Goal: Information Seeking & Learning: Learn about a topic

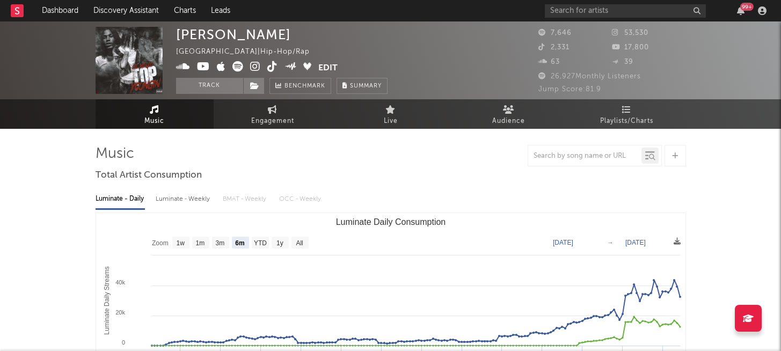
select select "6m"
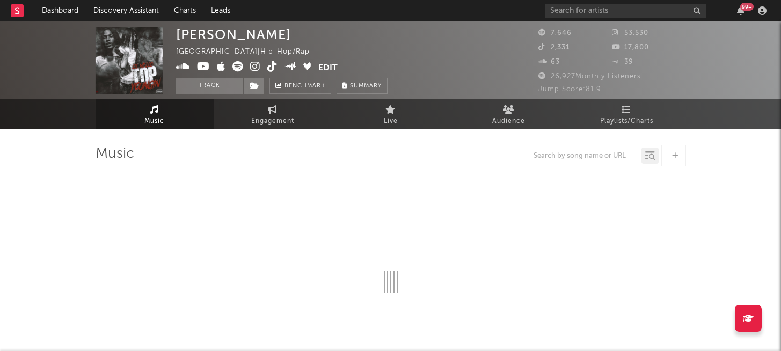
select select "6m"
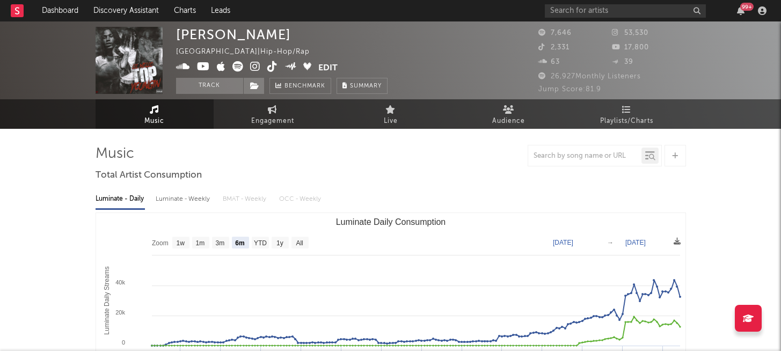
click at [200, 202] on div "Luminate - Weekly" at bounding box center [184, 199] width 56 height 18
select select "6m"
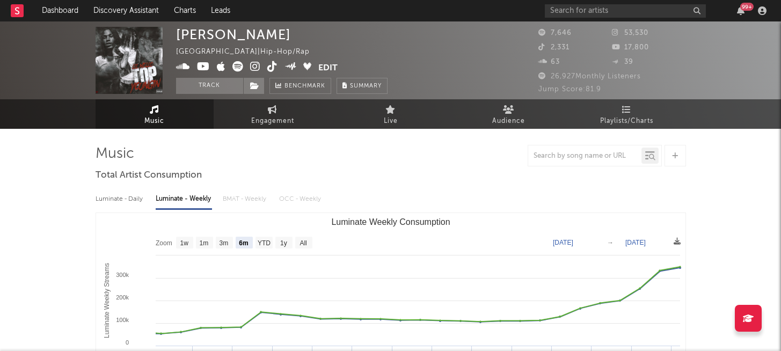
click at [143, 197] on div "Luminate - Daily" at bounding box center [120, 199] width 49 height 18
select select "6m"
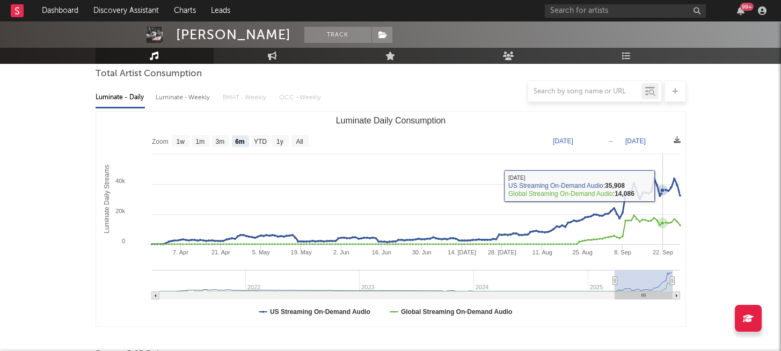
scroll to position [116, 0]
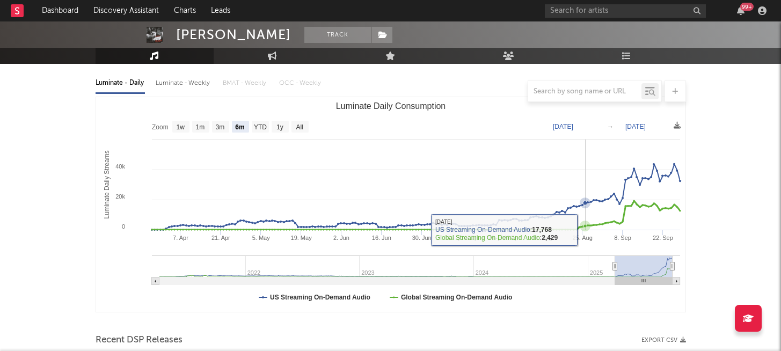
click at [585, 224] on icon "Luminate Daily Consumption" at bounding box center [585, 226] width 4 height 4
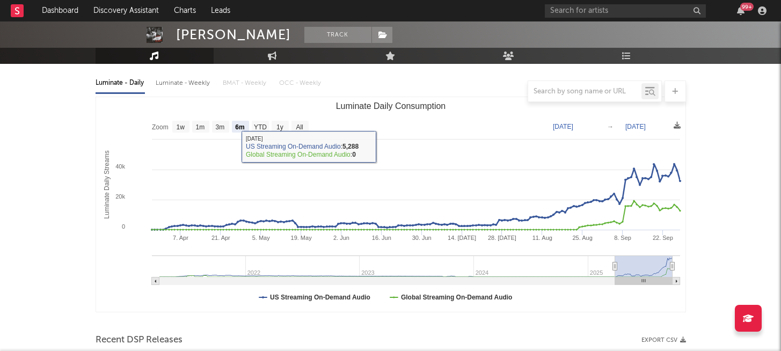
click at [168, 78] on div "Luminate - Weekly" at bounding box center [184, 83] width 56 height 18
select select "6m"
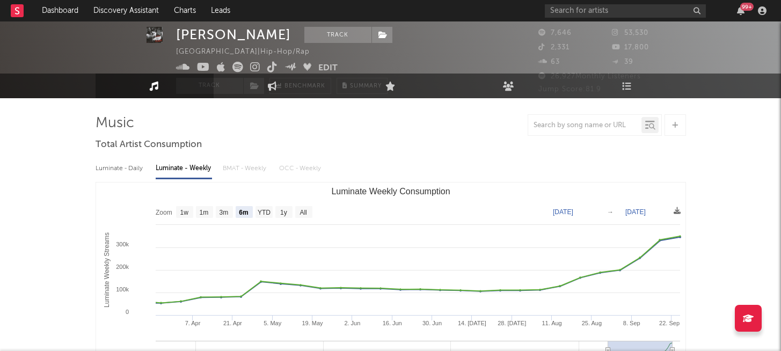
scroll to position [0, 0]
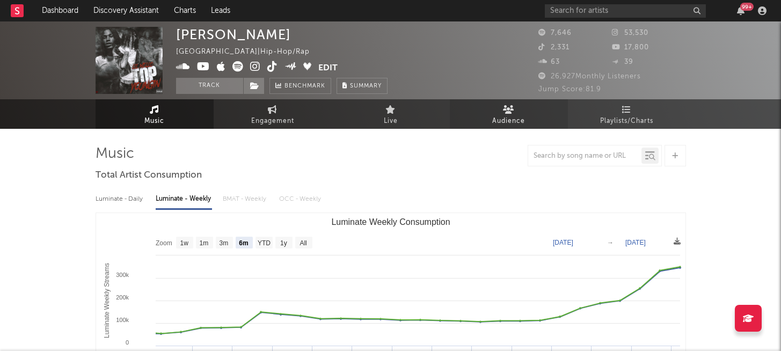
click at [525, 105] on link "Audience" at bounding box center [509, 114] width 118 height 30
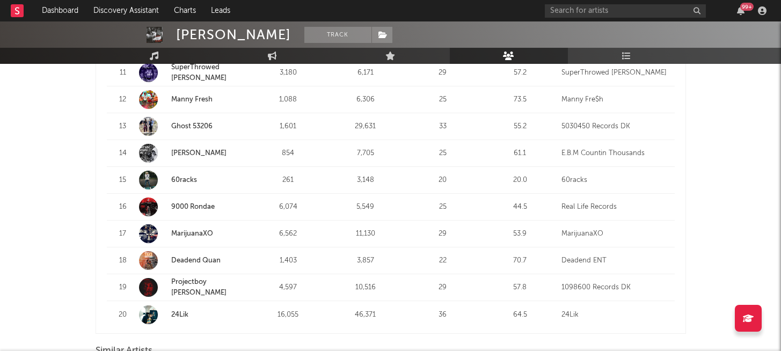
scroll to position [762, 0]
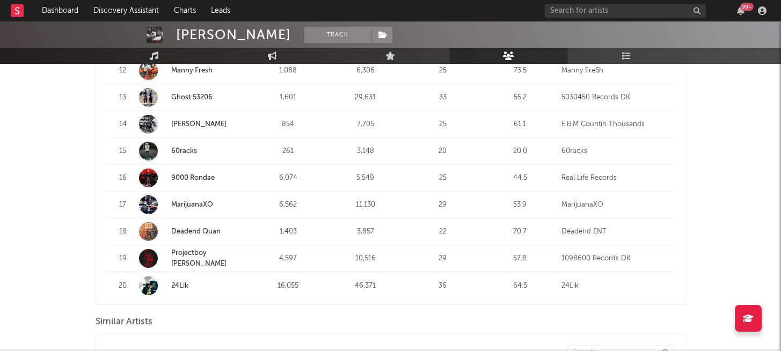
click at [203, 178] on link "9000 Rondae" at bounding box center [192, 177] width 43 height 7
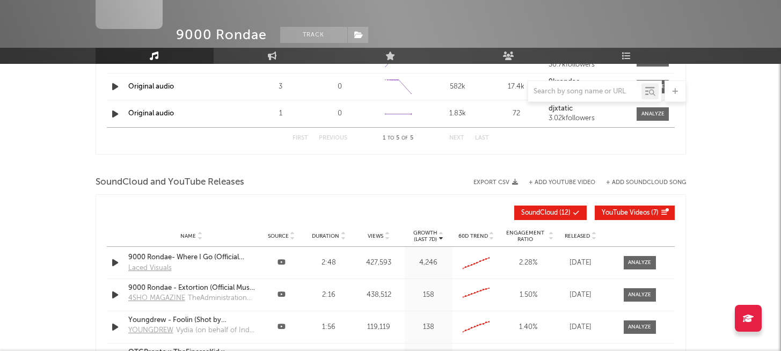
select select "6m"
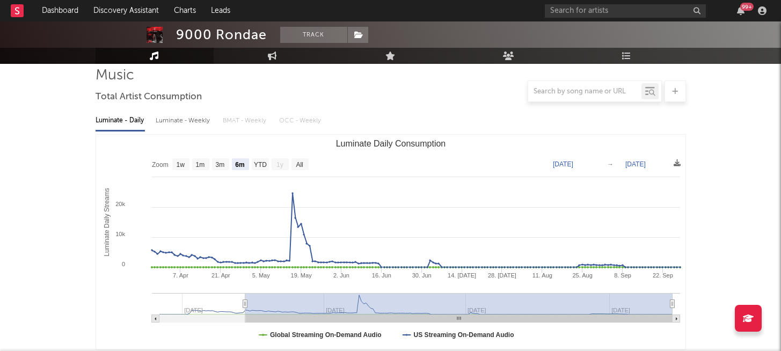
scroll to position [69, 0]
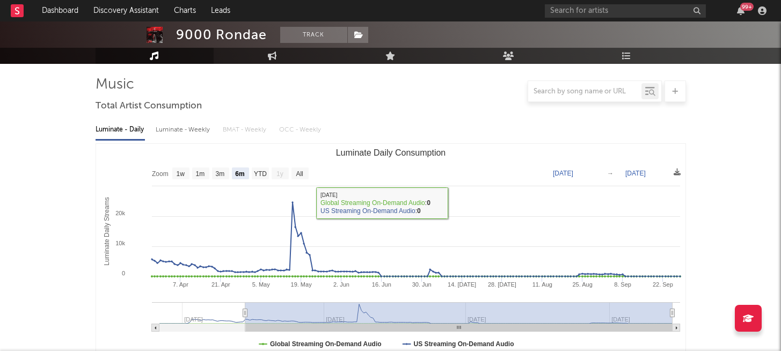
click at [182, 132] on div "Luminate - Weekly" at bounding box center [184, 130] width 56 height 18
select select "6m"
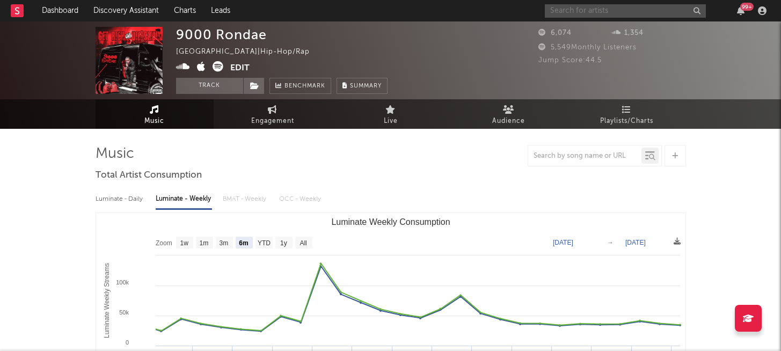
click at [570, 6] on input "text" at bounding box center [625, 10] width 161 height 13
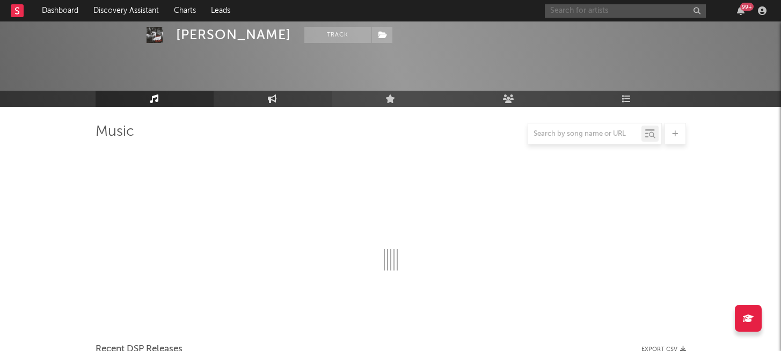
scroll to position [762, 0]
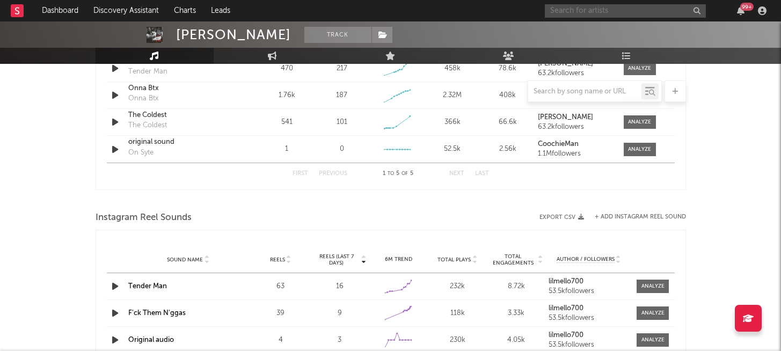
select select "6m"
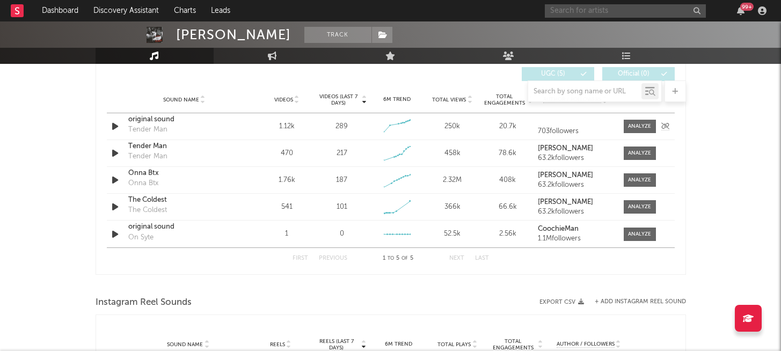
click at [150, 129] on div "Tender Man" at bounding box center [147, 129] width 39 height 11
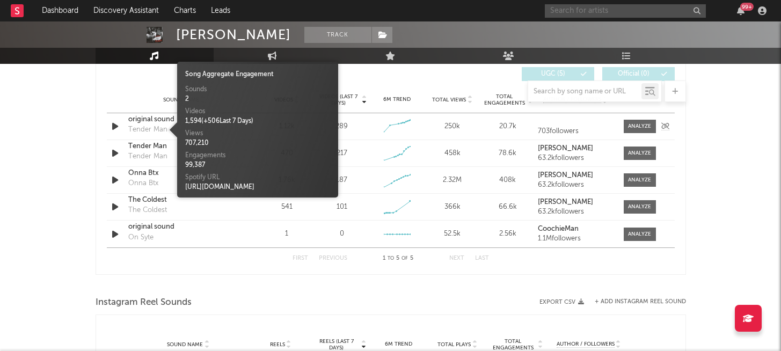
click at [150, 129] on div "Tender Man" at bounding box center [147, 129] width 39 height 11
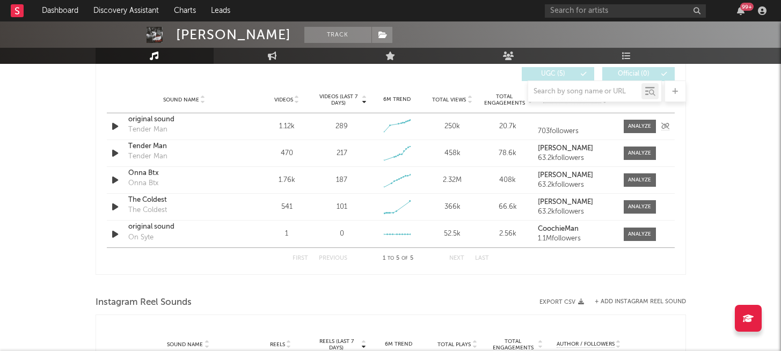
click at [160, 118] on div "original sound" at bounding box center [184, 119] width 112 height 11
click at [443, 128] on div "250k" at bounding box center [452, 126] width 50 height 11
click at [624, 127] on span at bounding box center [640, 126] width 32 height 13
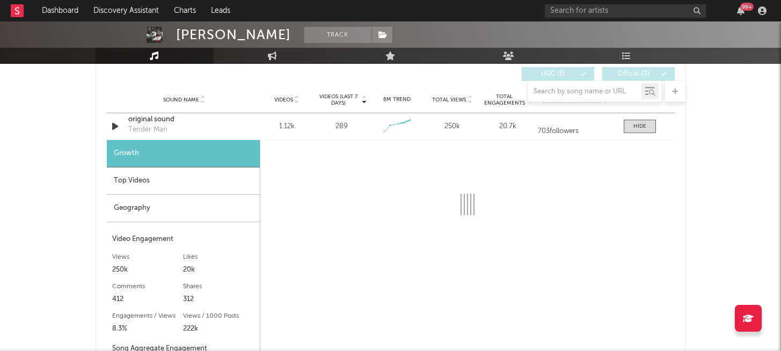
select select "1w"
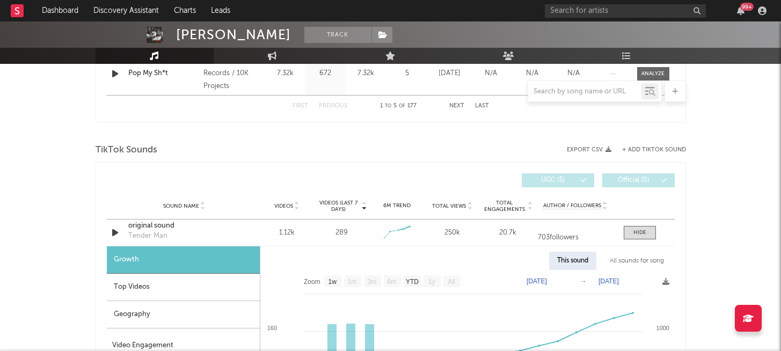
scroll to position [704, 0]
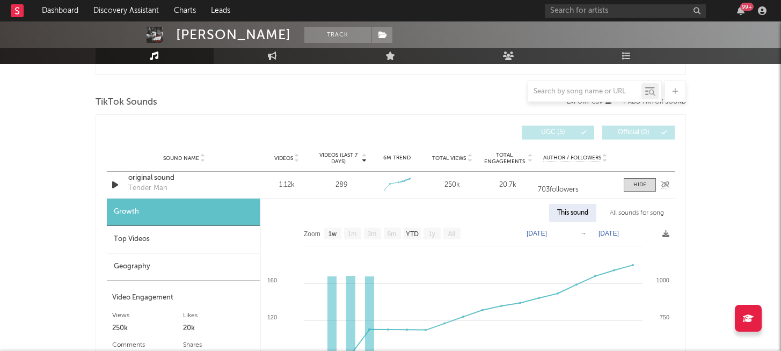
click at [350, 191] on div "Sound Name original sound Tender Man Videos 1.12k Videos (last 7 days) 289 Week…" at bounding box center [391, 185] width 568 height 26
click at [627, 182] on span at bounding box center [640, 184] width 32 height 13
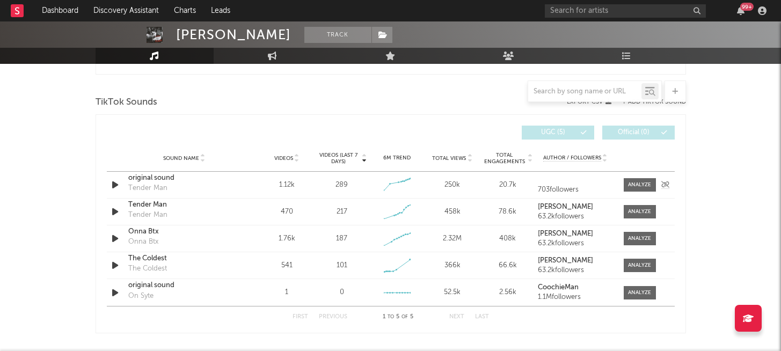
click at [544, 189] on div "703 followers" at bounding box center [575, 190] width 75 height 8
click at [546, 187] on div "703 followers" at bounding box center [575, 190] width 75 height 8
click at [632, 187] on div at bounding box center [639, 185] width 23 height 8
select select "1w"
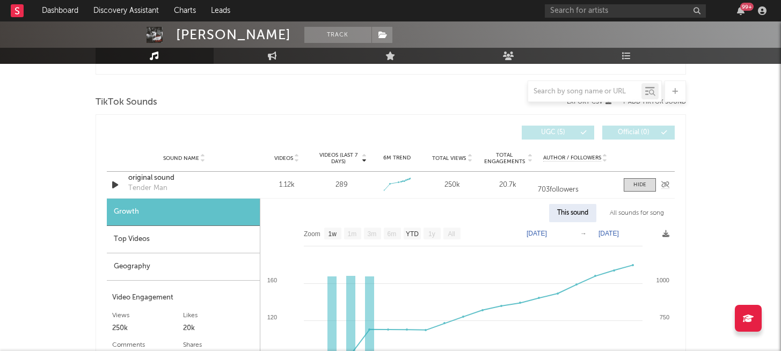
click at [563, 192] on div "703 followers" at bounding box center [575, 190] width 75 height 8
click at [638, 188] on div at bounding box center [639, 185] width 13 height 8
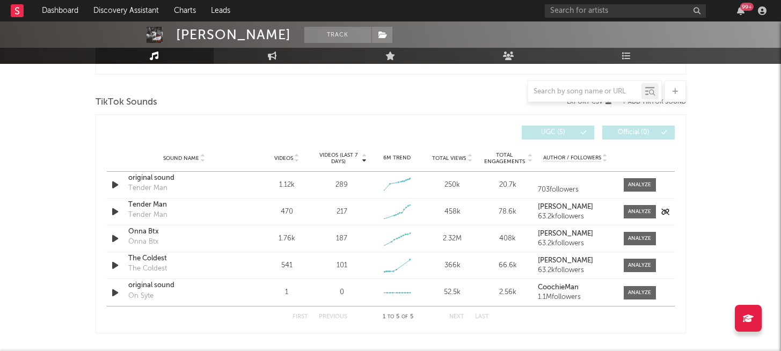
click at [560, 213] on div "63.2k followers" at bounding box center [575, 217] width 75 height 8
click at [556, 208] on strong "[PERSON_NAME]" at bounding box center [565, 206] width 55 height 7
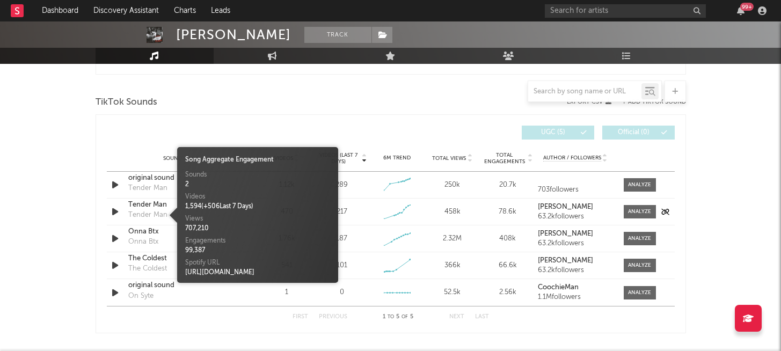
click at [155, 210] on div "Tender Man" at bounding box center [147, 215] width 39 height 11
click at [153, 212] on div "Tender Man" at bounding box center [147, 215] width 39 height 11
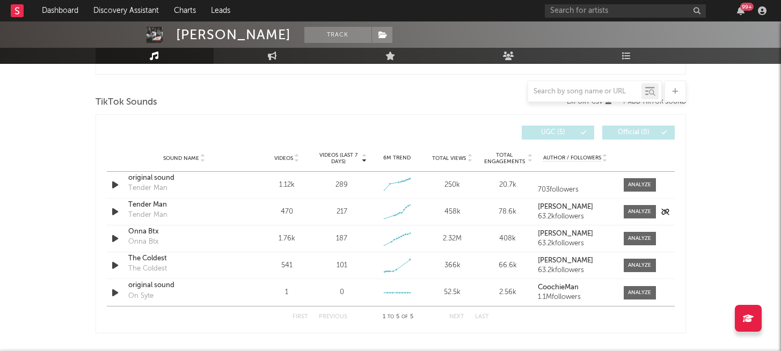
click at [557, 209] on strong "[PERSON_NAME]" at bounding box center [565, 206] width 55 height 7
click at [548, 189] on div "703 followers" at bounding box center [575, 190] width 75 height 8
click at [541, 284] on strong "CoochieMan" at bounding box center [558, 287] width 41 height 7
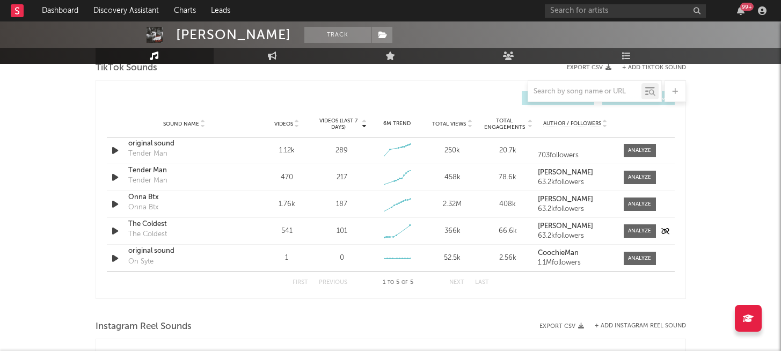
scroll to position [750, 0]
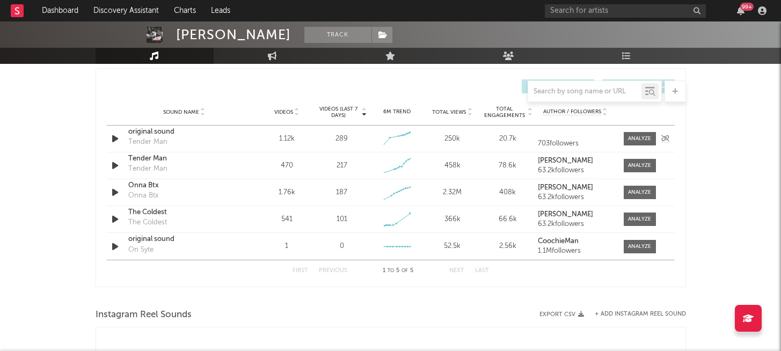
click at [293, 138] on div "1.12k" at bounding box center [287, 139] width 50 height 11
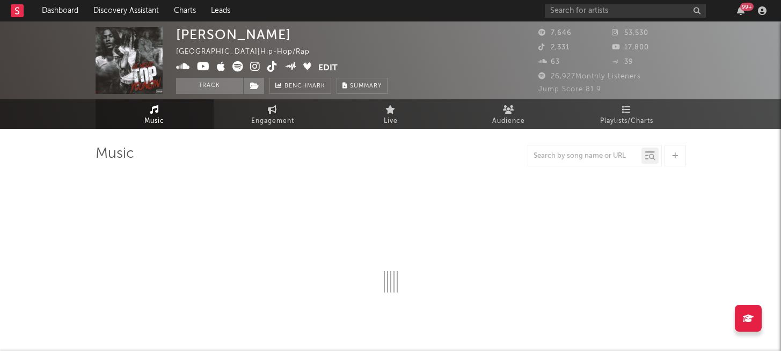
select select "6m"
